Goal: Find specific page/section: Find specific page/section

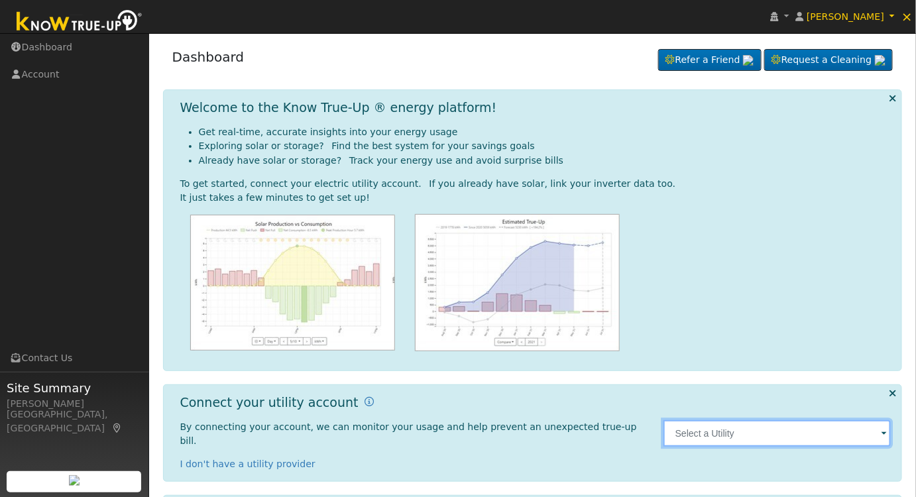
click at [786, 426] on input "text" at bounding box center [777, 433] width 228 height 26
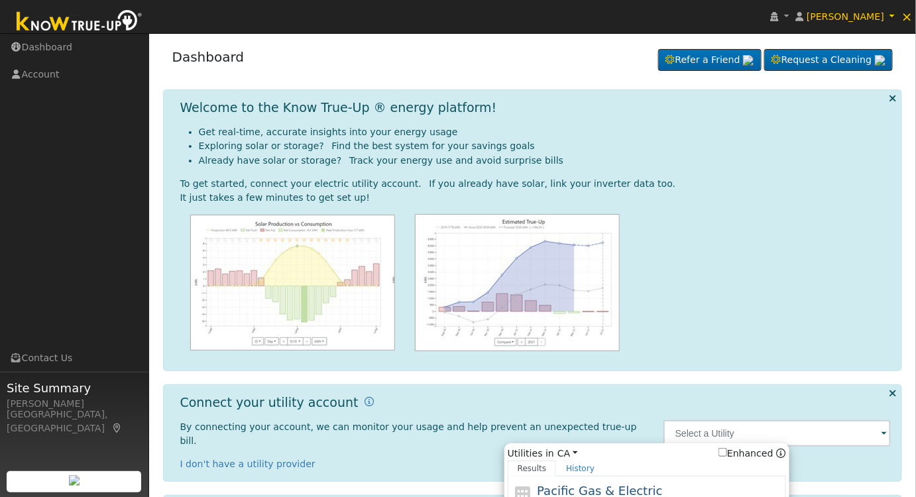
click at [632, 484] on span "Pacific Gas & Electric" at bounding box center [599, 491] width 125 height 14
type input "PG&E"
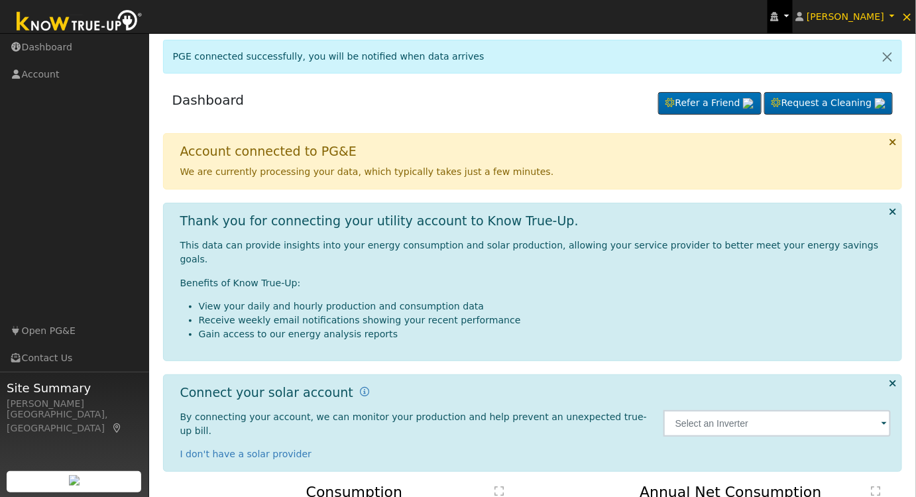
click at [778, 21] on icon at bounding box center [774, 16] width 8 height 9
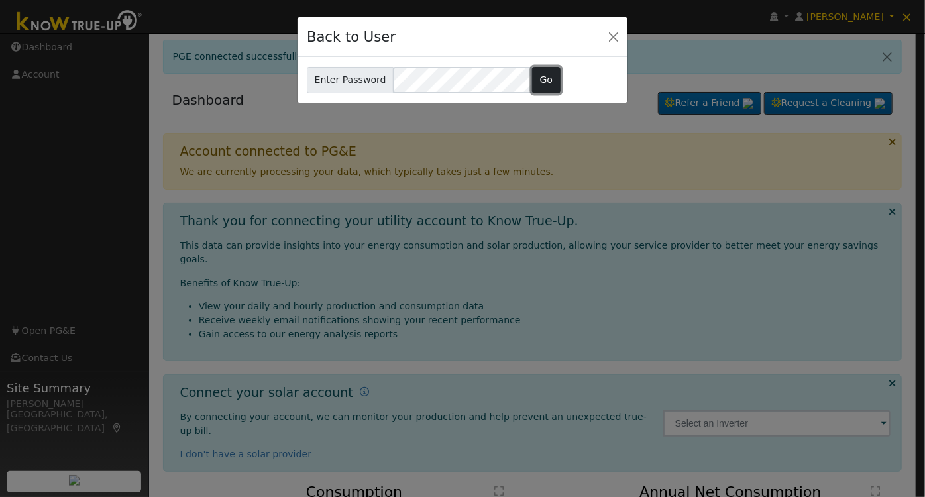
click at [532, 70] on button "Go" at bounding box center [546, 80] width 28 height 26
